Goal: Navigation & Orientation: Find specific page/section

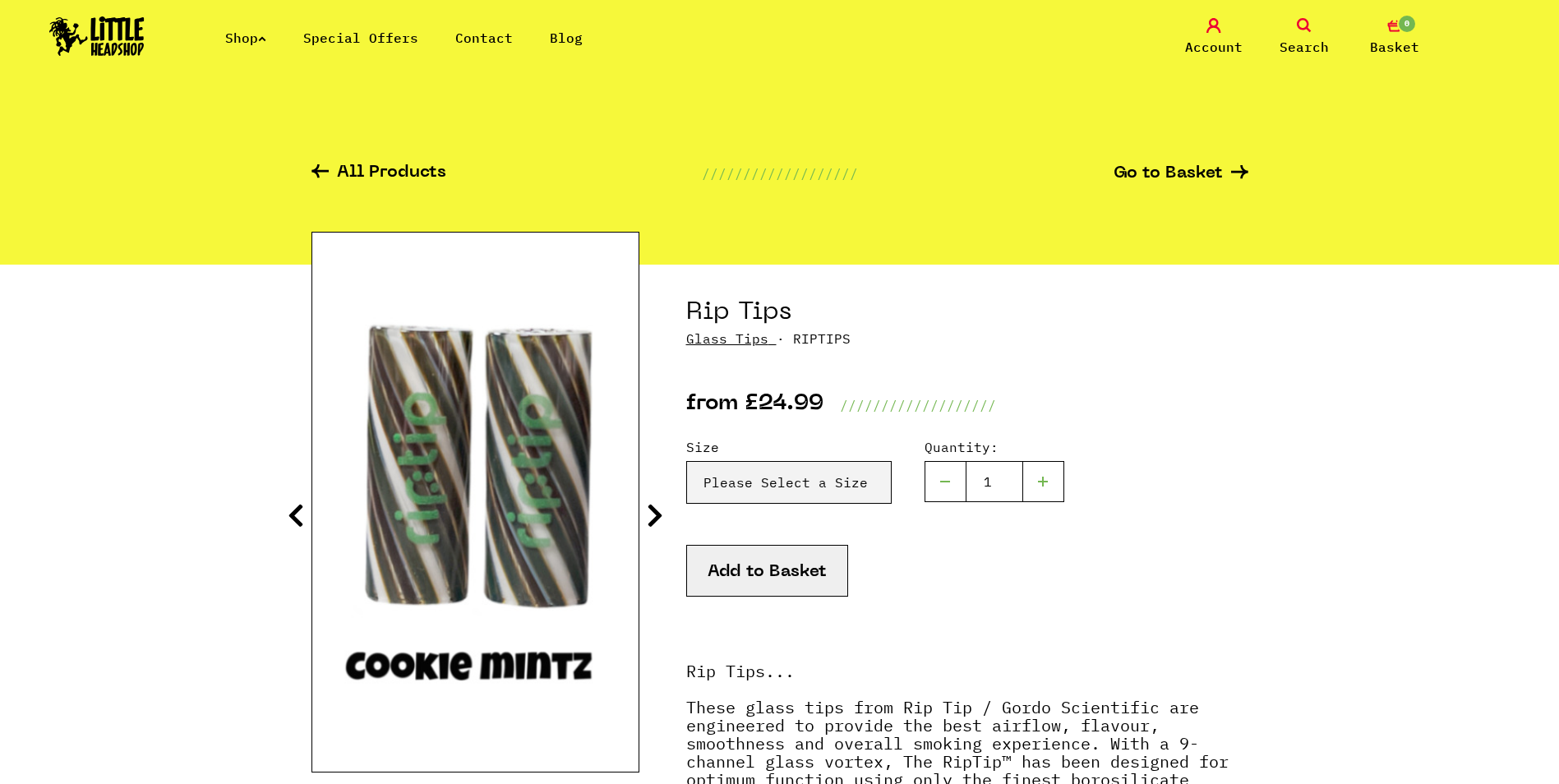
click at [130, 40] on img at bounding box center [96, 36] width 96 height 40
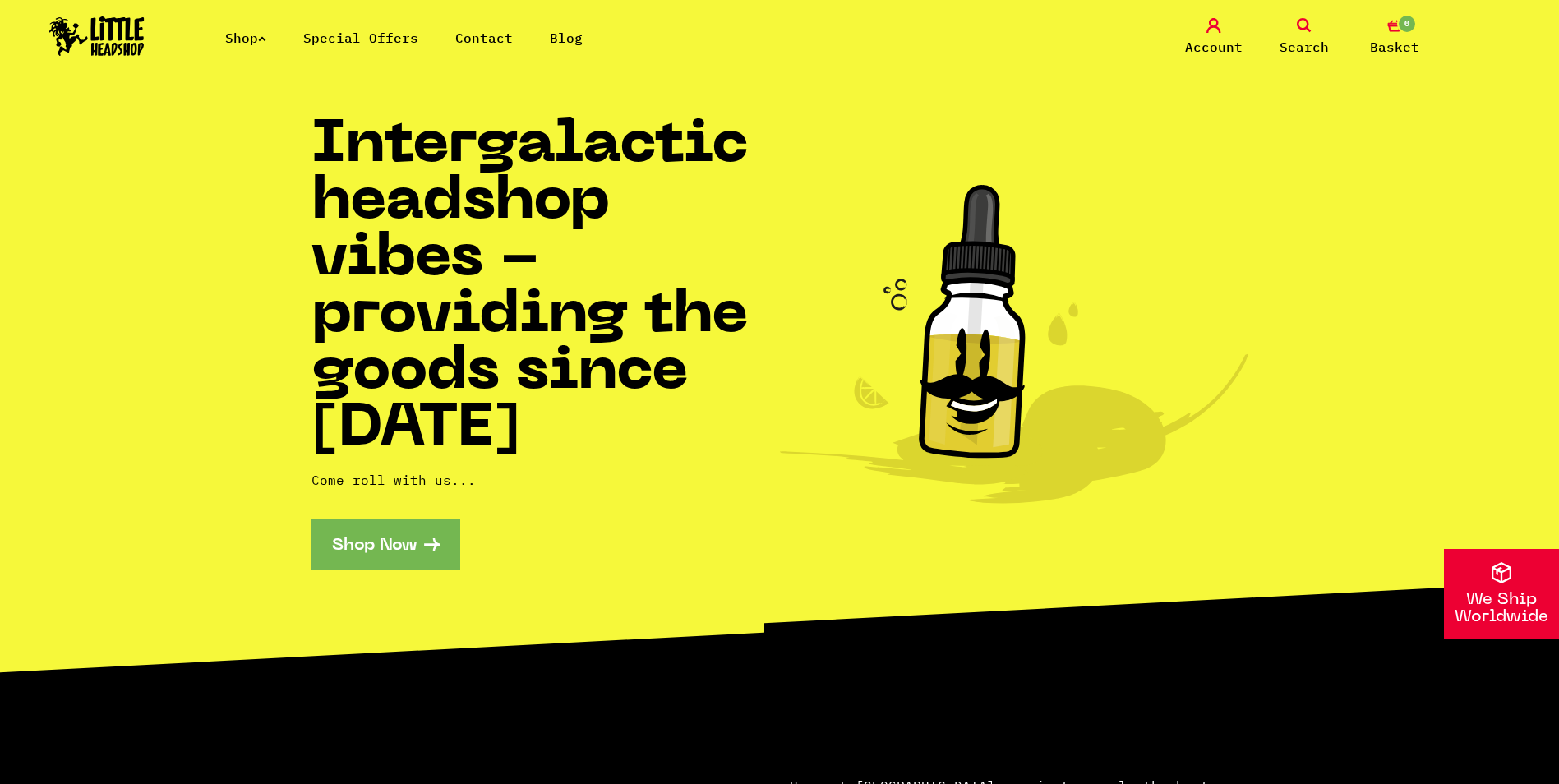
click at [235, 42] on link "Shop" at bounding box center [245, 37] width 41 height 16
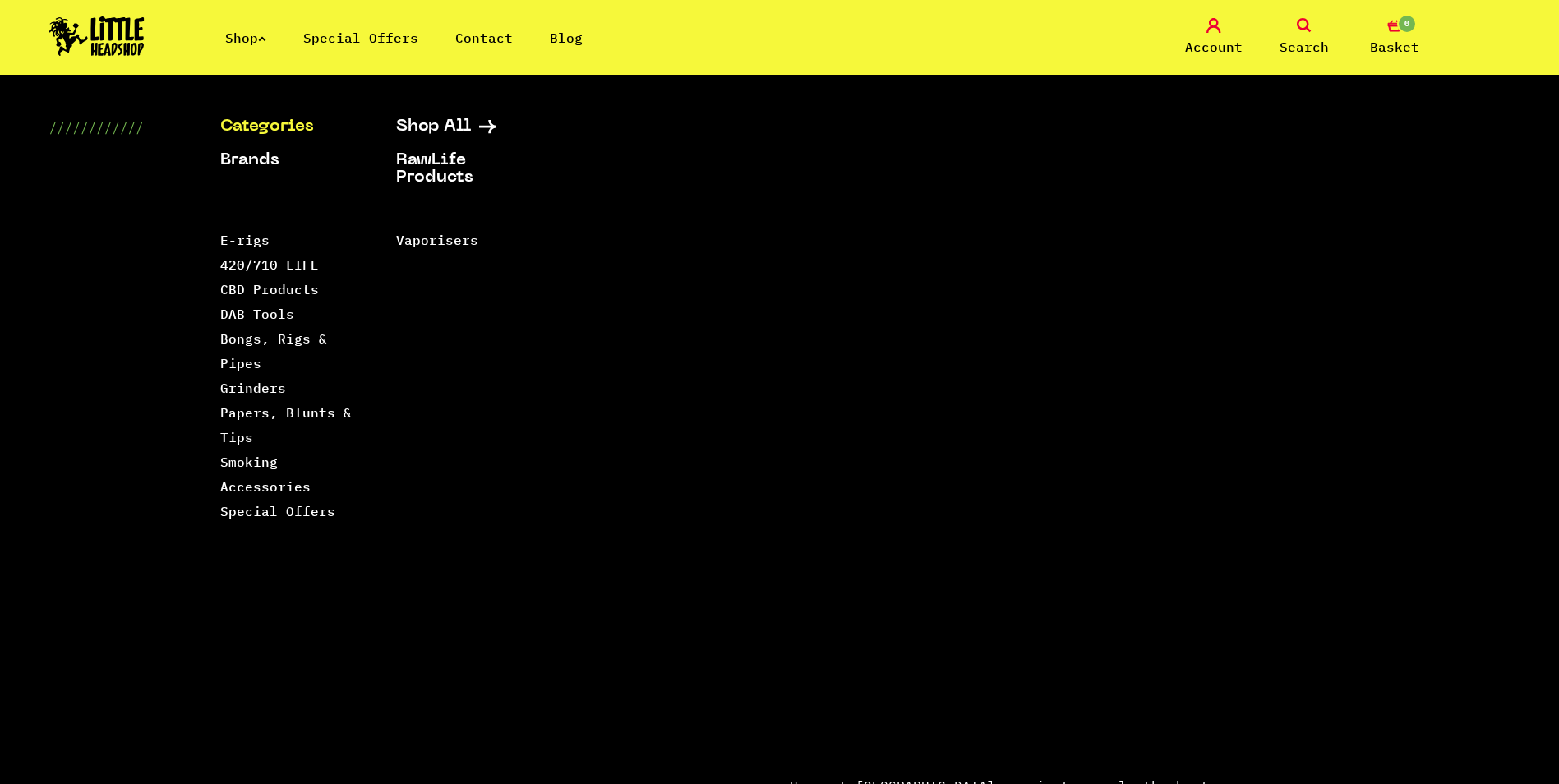
click at [114, 24] on img at bounding box center [96, 36] width 96 height 40
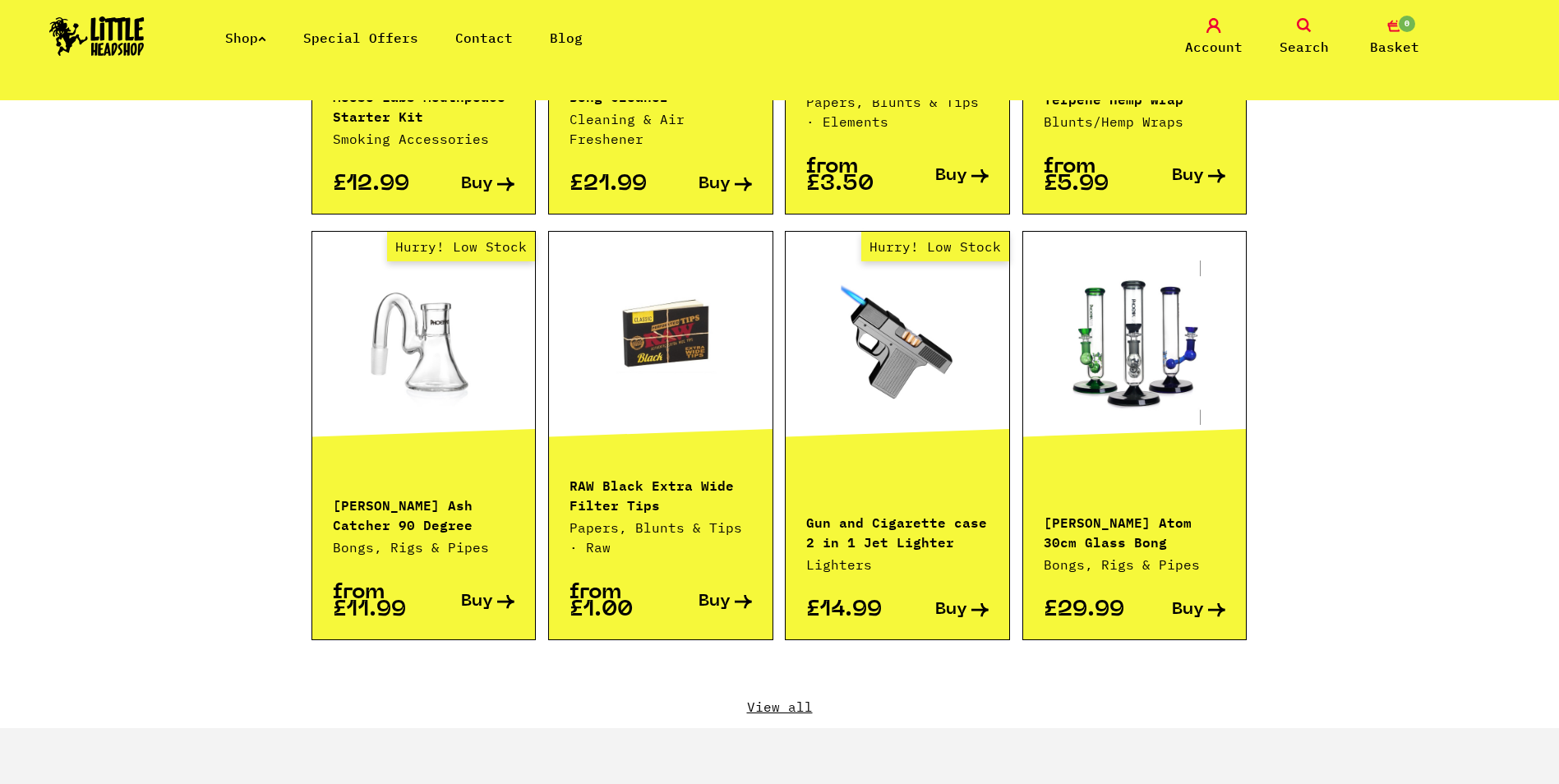
scroll to position [1643, 0]
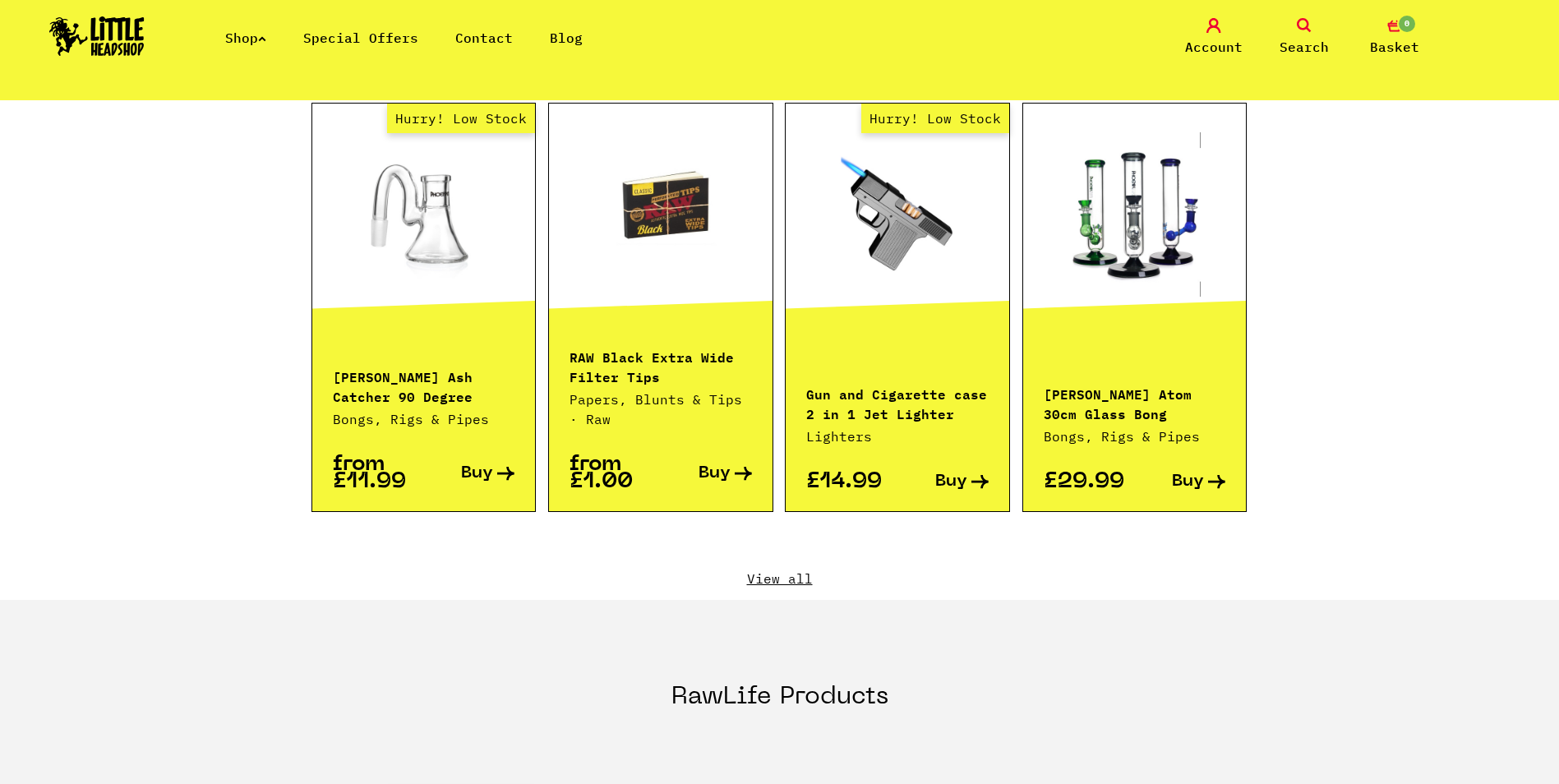
click at [773, 569] on link "View all" at bounding box center [780, 578] width 937 height 18
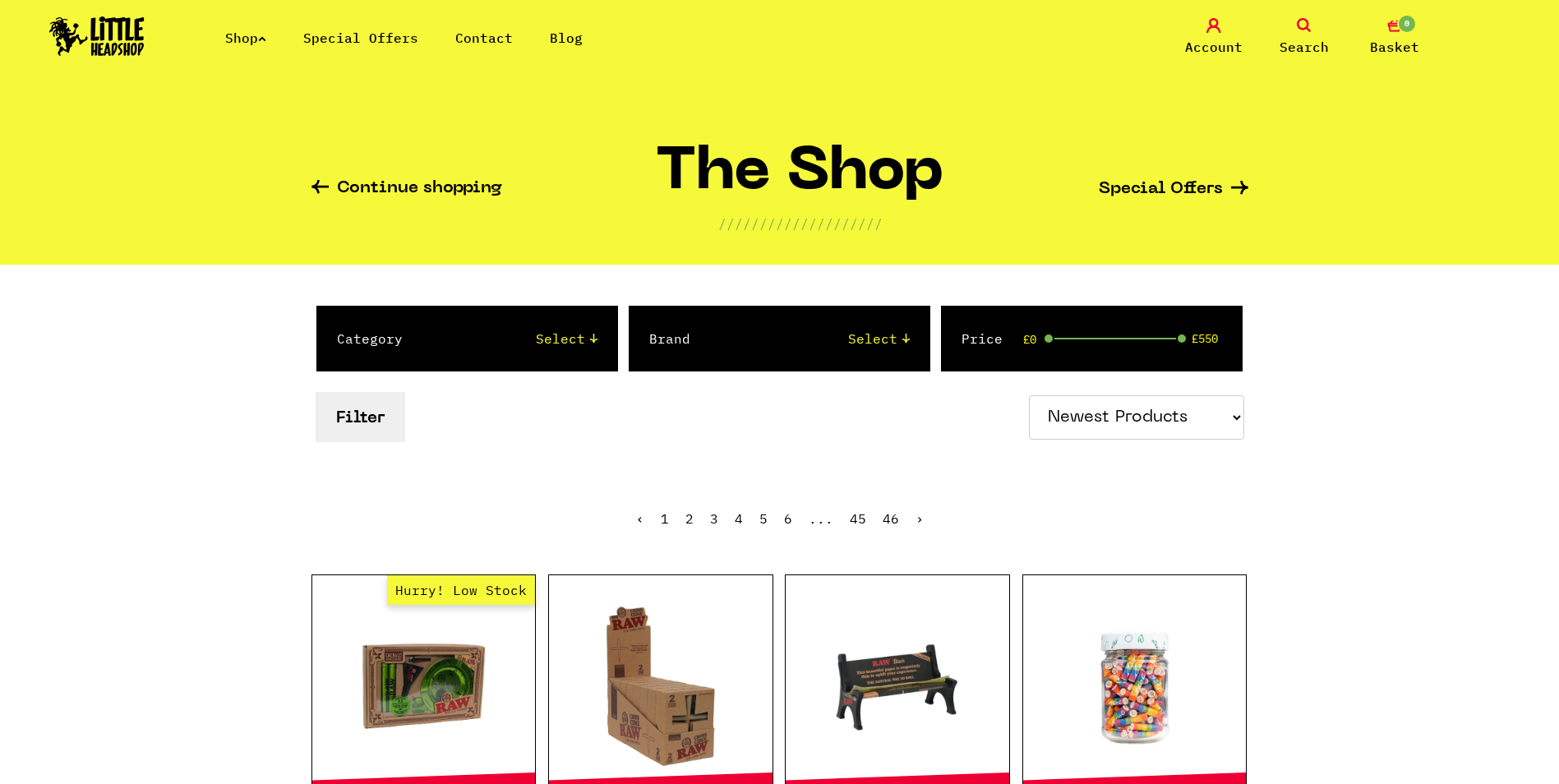
select select "newest"
